Goal: Task Accomplishment & Management: Manage account settings

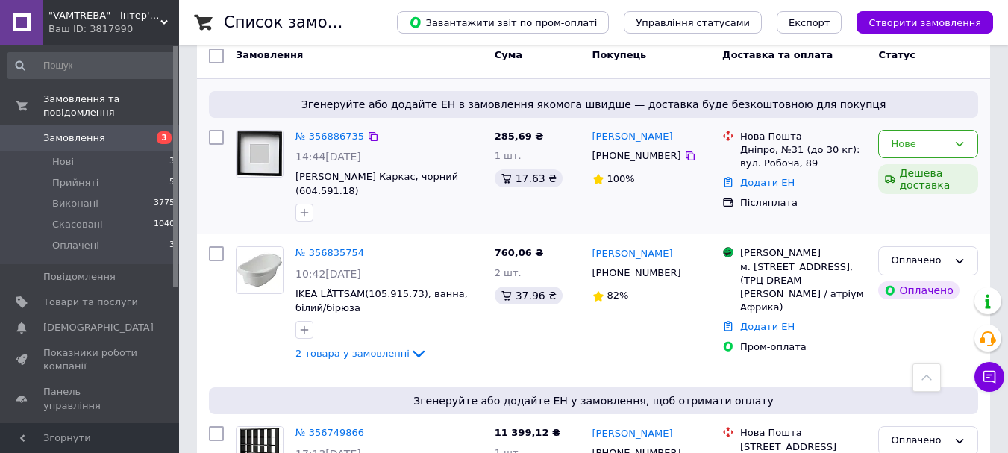
scroll to position [75, 0]
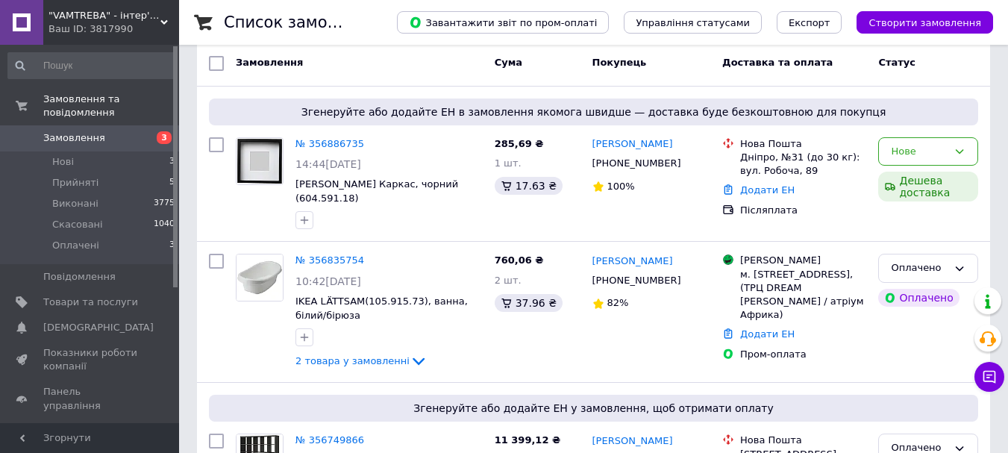
drag, startPoint x: 338, startPoint y: 145, endPoint x: 0, endPoint y: 6, distance: 365.5
click at [339, 143] on link "№ 356886735" at bounding box center [329, 143] width 69 height 11
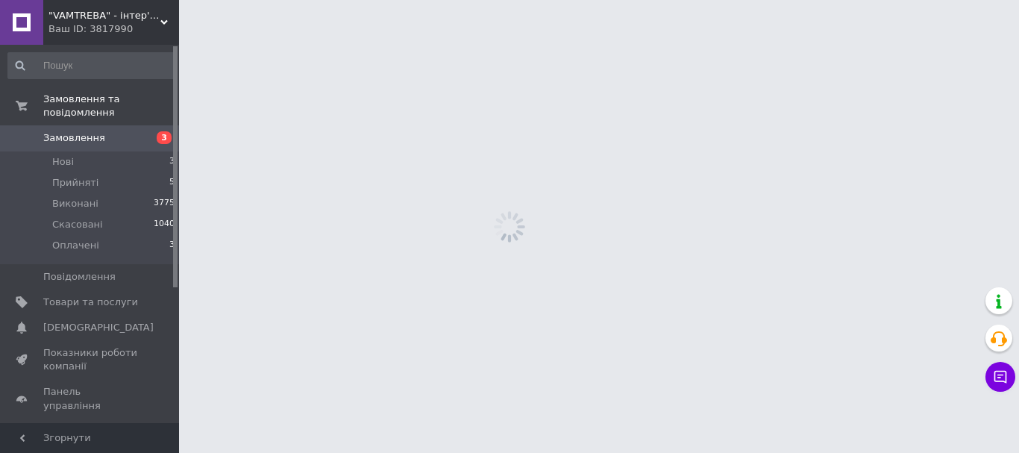
click at [76, 131] on span "Замовлення" at bounding box center [74, 137] width 62 height 13
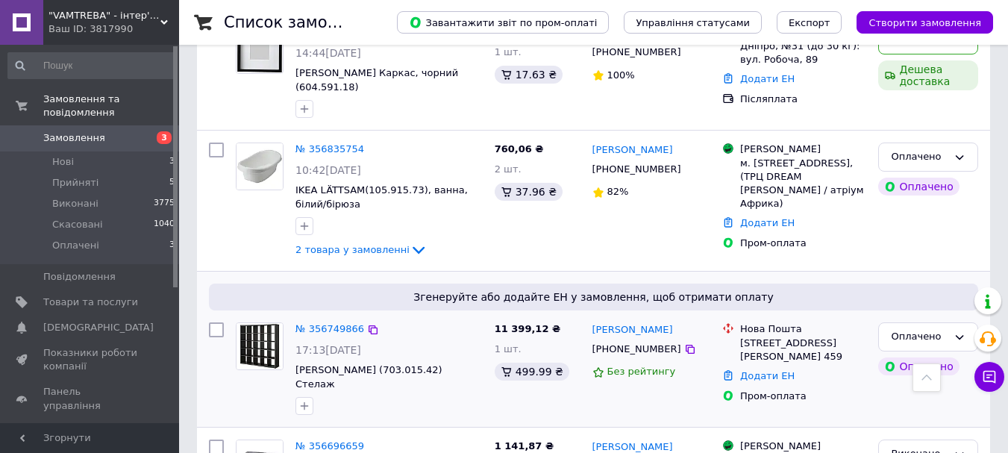
scroll to position [75, 0]
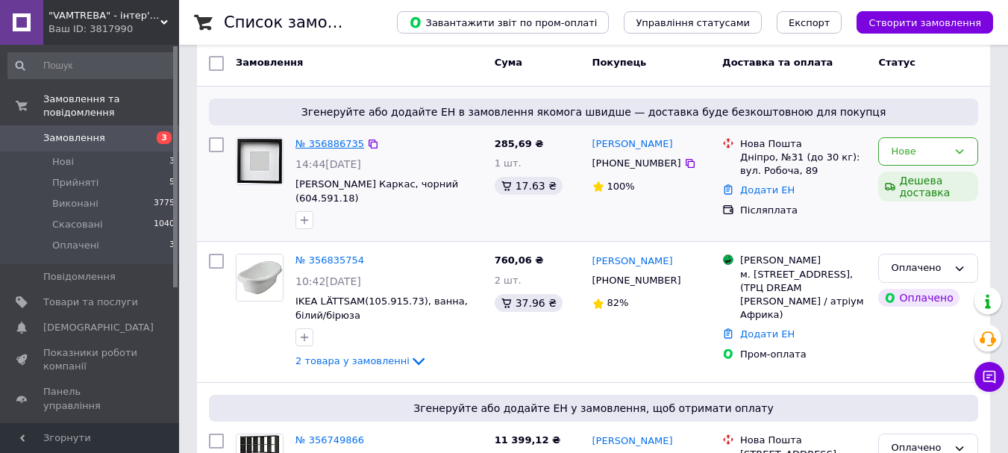
click at [330, 145] on link "№ 356886735" at bounding box center [329, 143] width 69 height 11
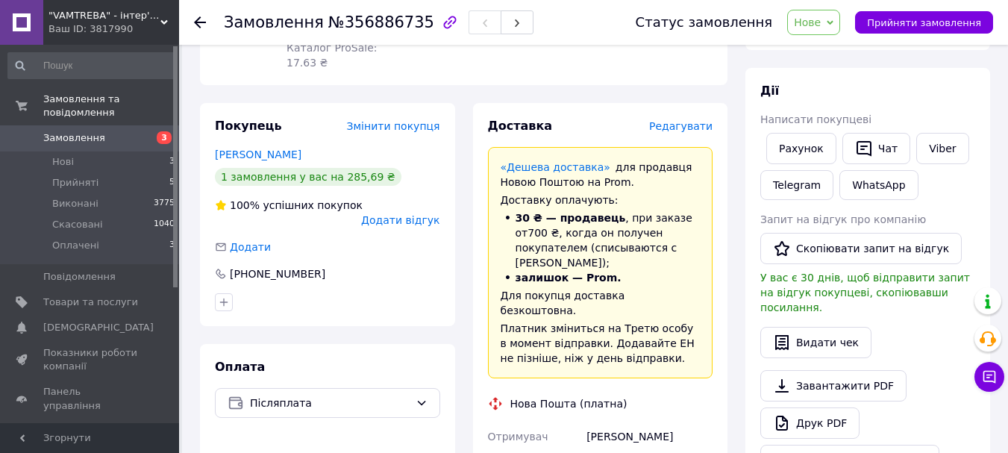
scroll to position [298, 0]
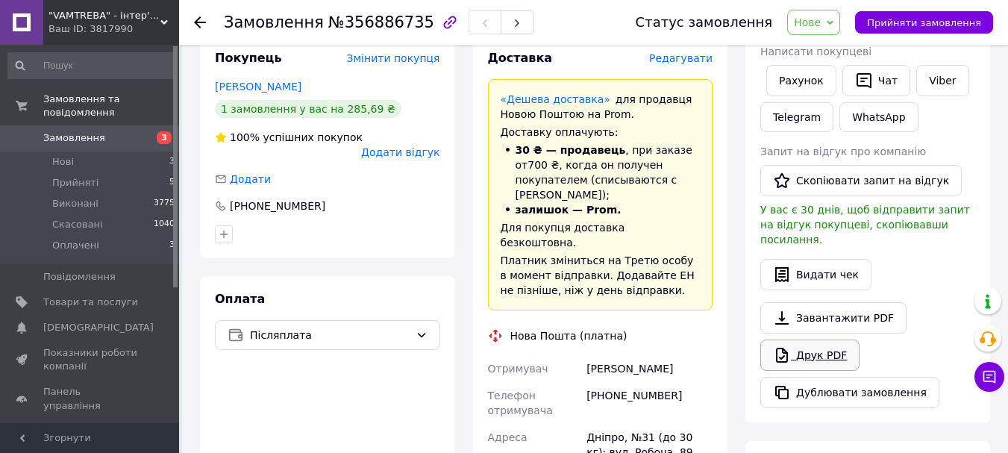
click at [820, 342] on link "Друк PDF" at bounding box center [809, 354] width 99 height 31
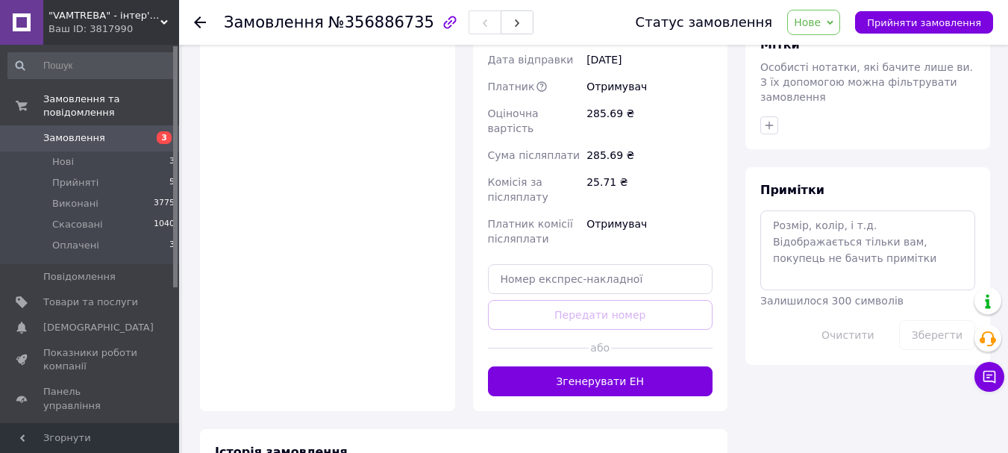
scroll to position [741, 0]
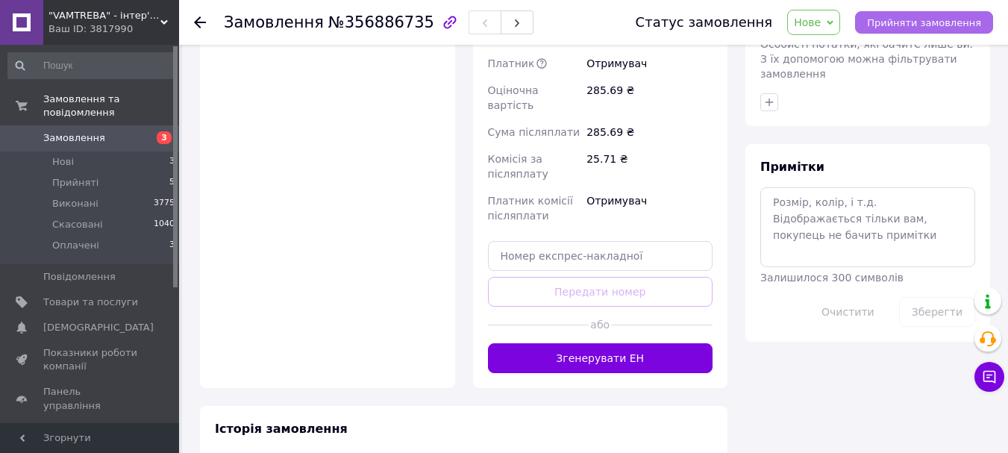
click at [918, 30] on button "Прийняти замовлення" at bounding box center [924, 22] width 138 height 22
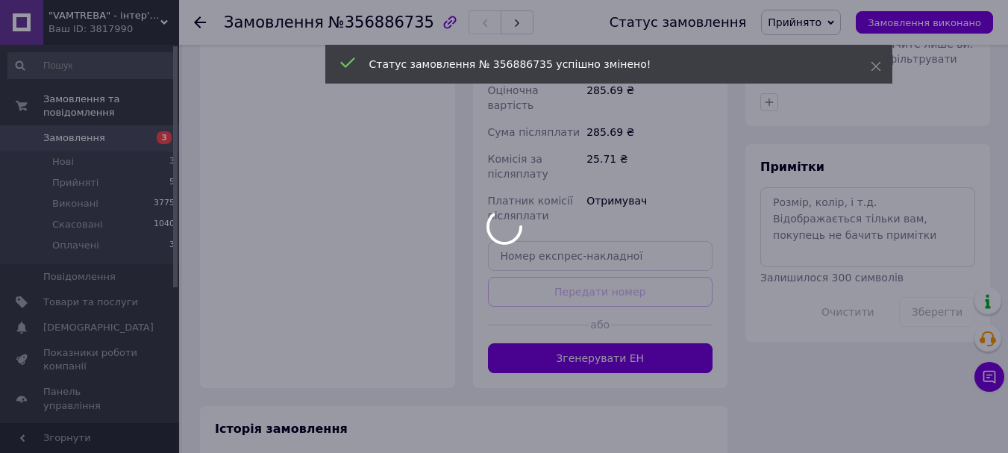
scroll to position [442, 0]
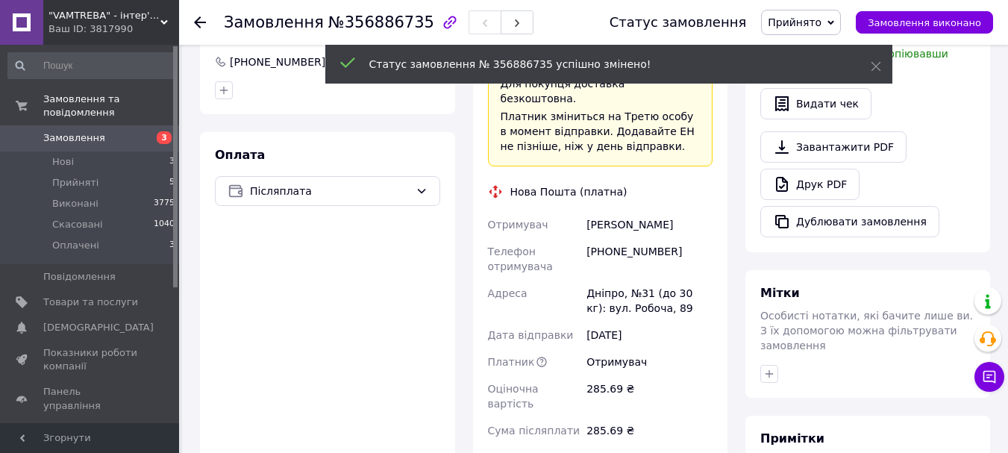
click at [75, 131] on span "Замовлення" at bounding box center [74, 137] width 62 height 13
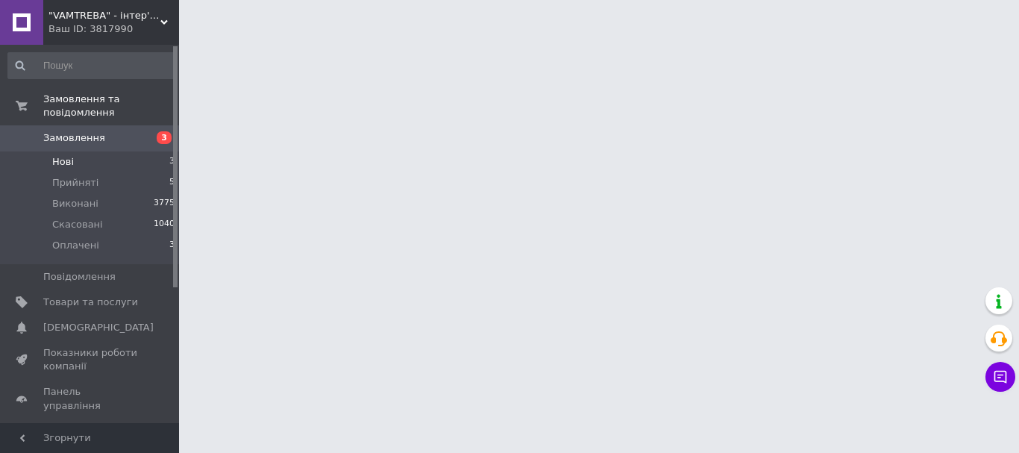
click at [61, 155] on span "Нові" at bounding box center [63, 161] width 22 height 13
click at [74, 151] on li "Нові 3" at bounding box center [91, 161] width 183 height 21
click at [70, 155] on span "Нові" at bounding box center [63, 161] width 22 height 13
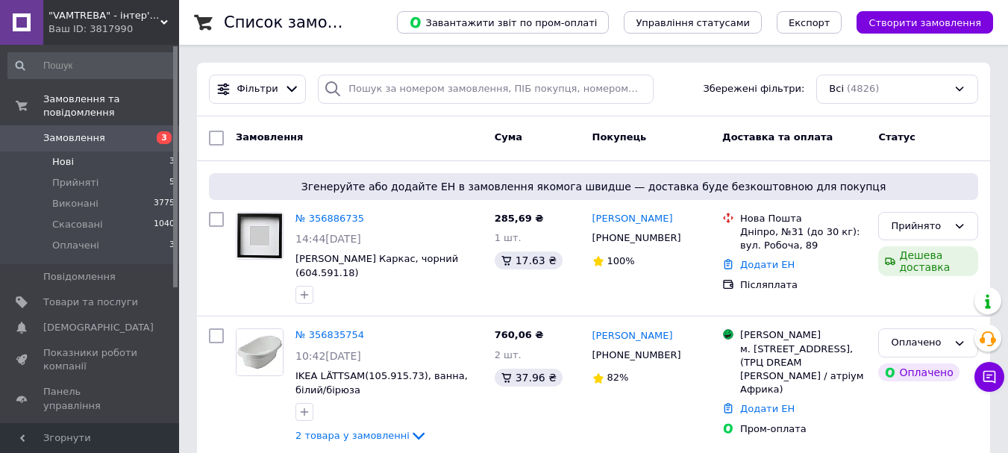
click at [76, 151] on li "Нові 3" at bounding box center [91, 161] width 183 height 21
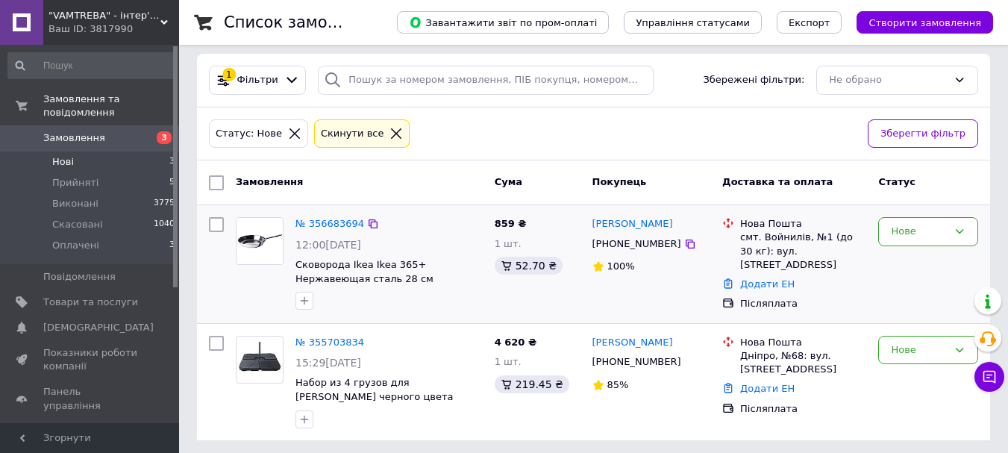
scroll to position [13, 0]
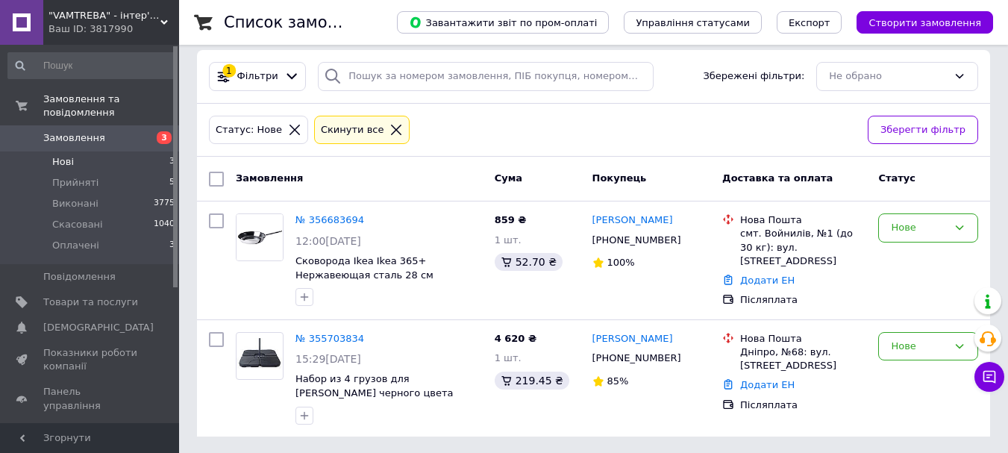
click at [72, 131] on span "Замовлення" at bounding box center [74, 137] width 62 height 13
